Goal: Task Accomplishment & Management: Use online tool/utility

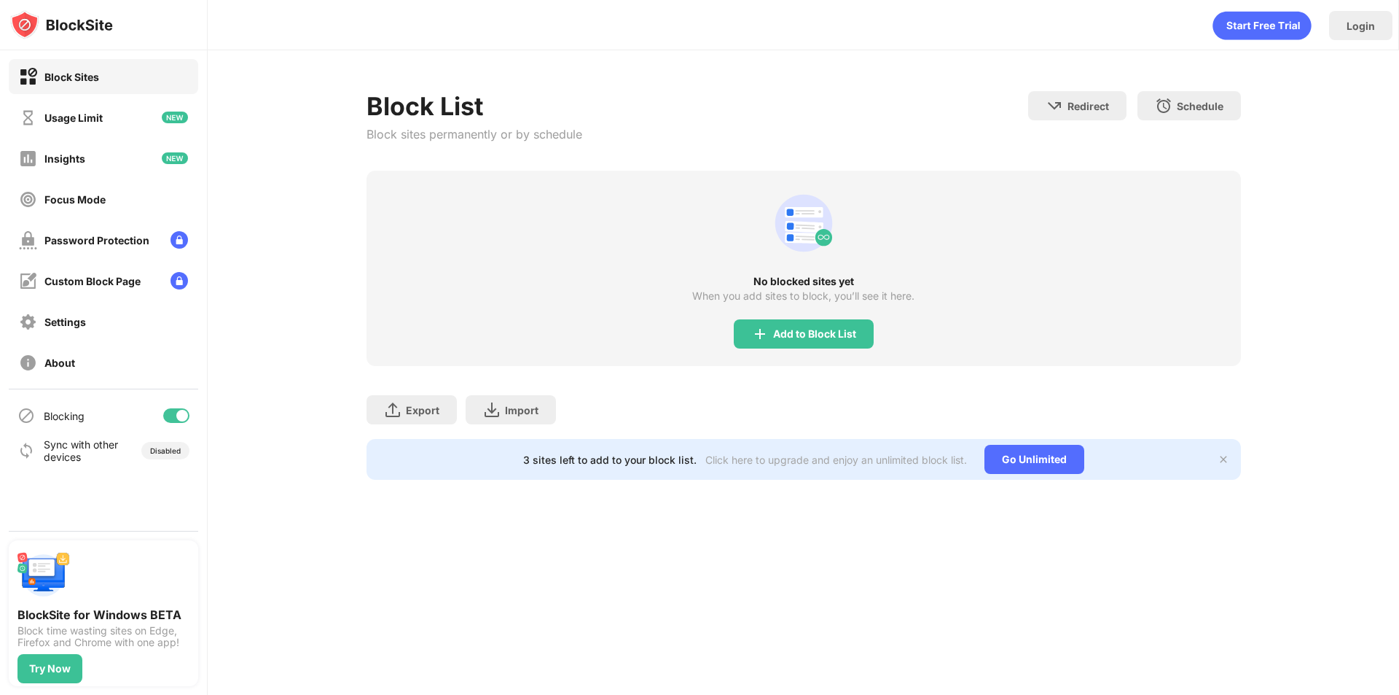
click at [776, 330] on div "Add to Block List" at bounding box center [814, 334] width 83 height 12
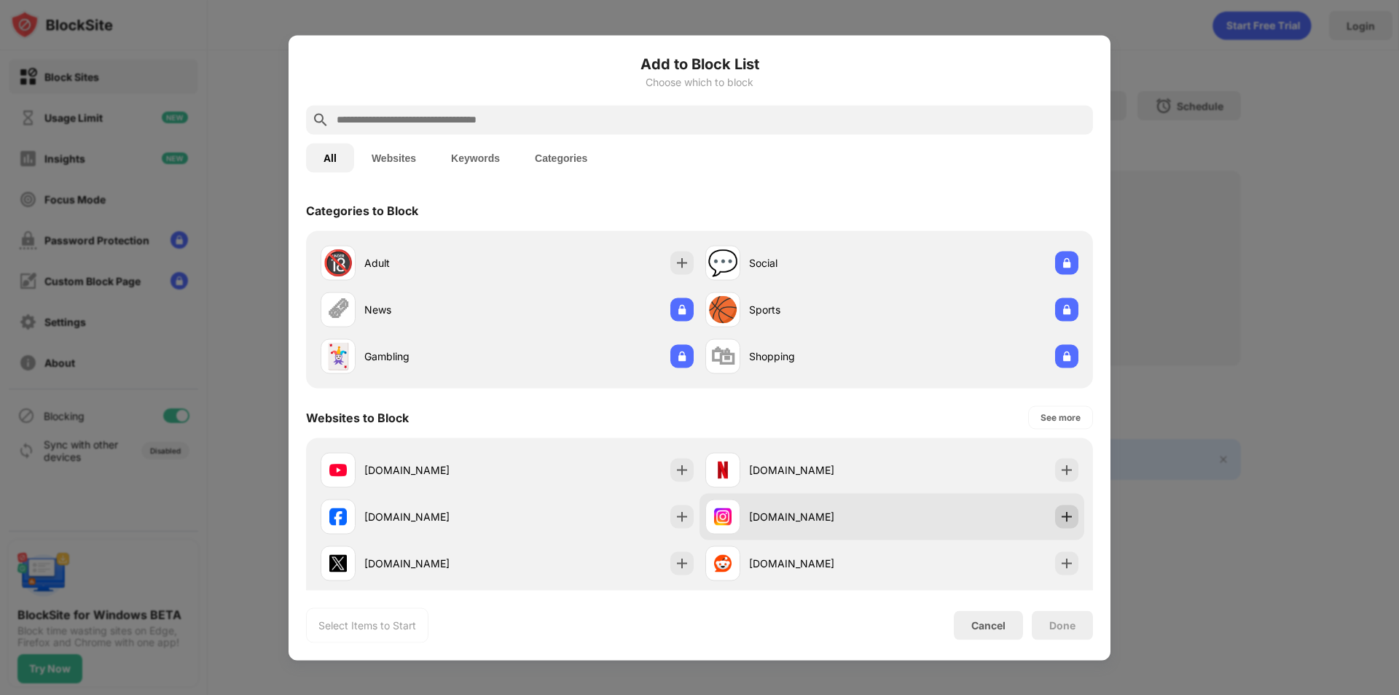
click at [1060, 523] on img at bounding box center [1067, 516] width 15 height 15
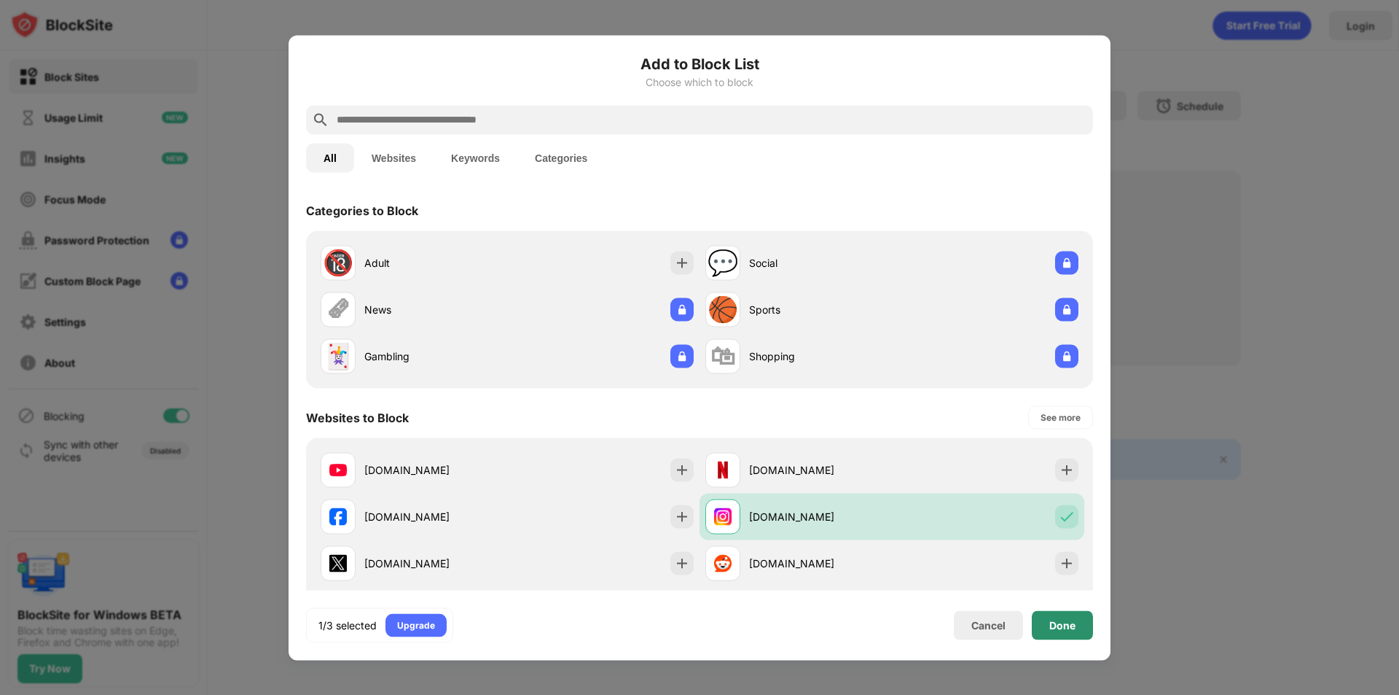
click at [1056, 625] on div "Done" at bounding box center [1063, 625] width 26 height 12
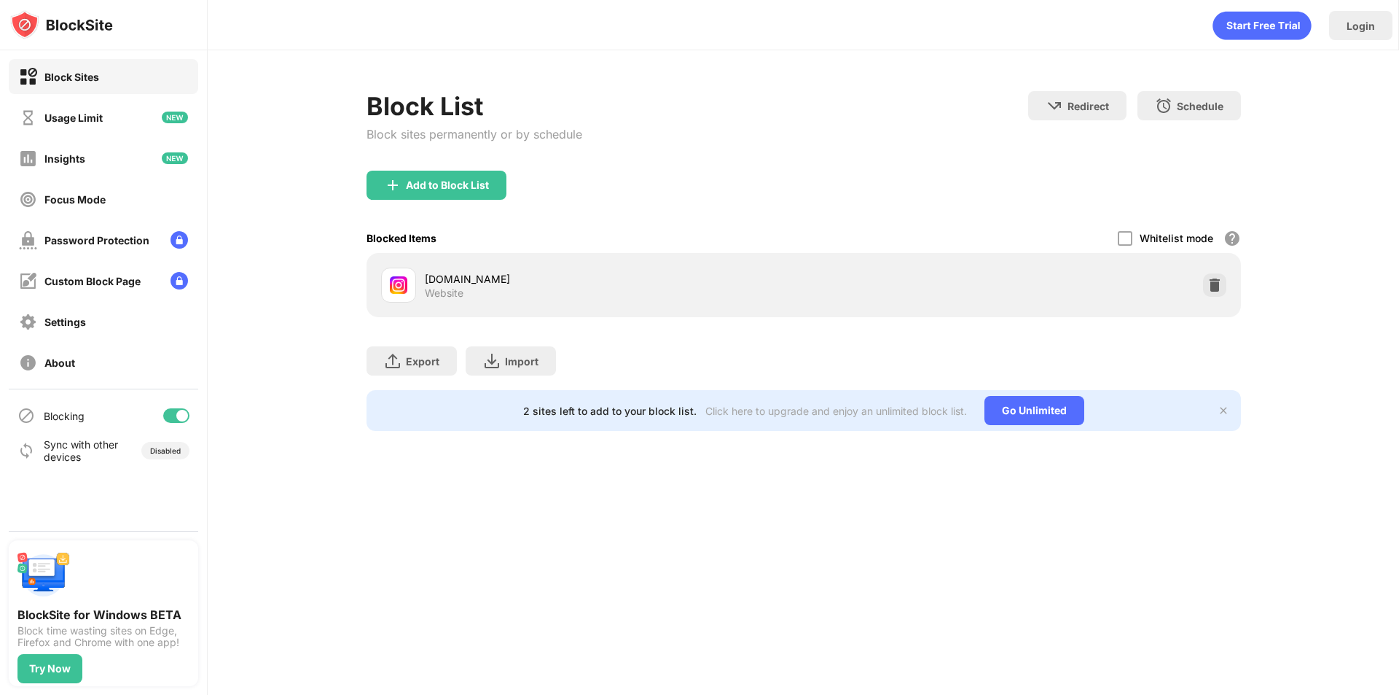
click at [526, 606] on div "Login Block List Block sites permanently or by schedule Redirect Choose a site …" at bounding box center [804, 347] width 1192 height 695
